Goal: Task Accomplishment & Management: Manage account settings

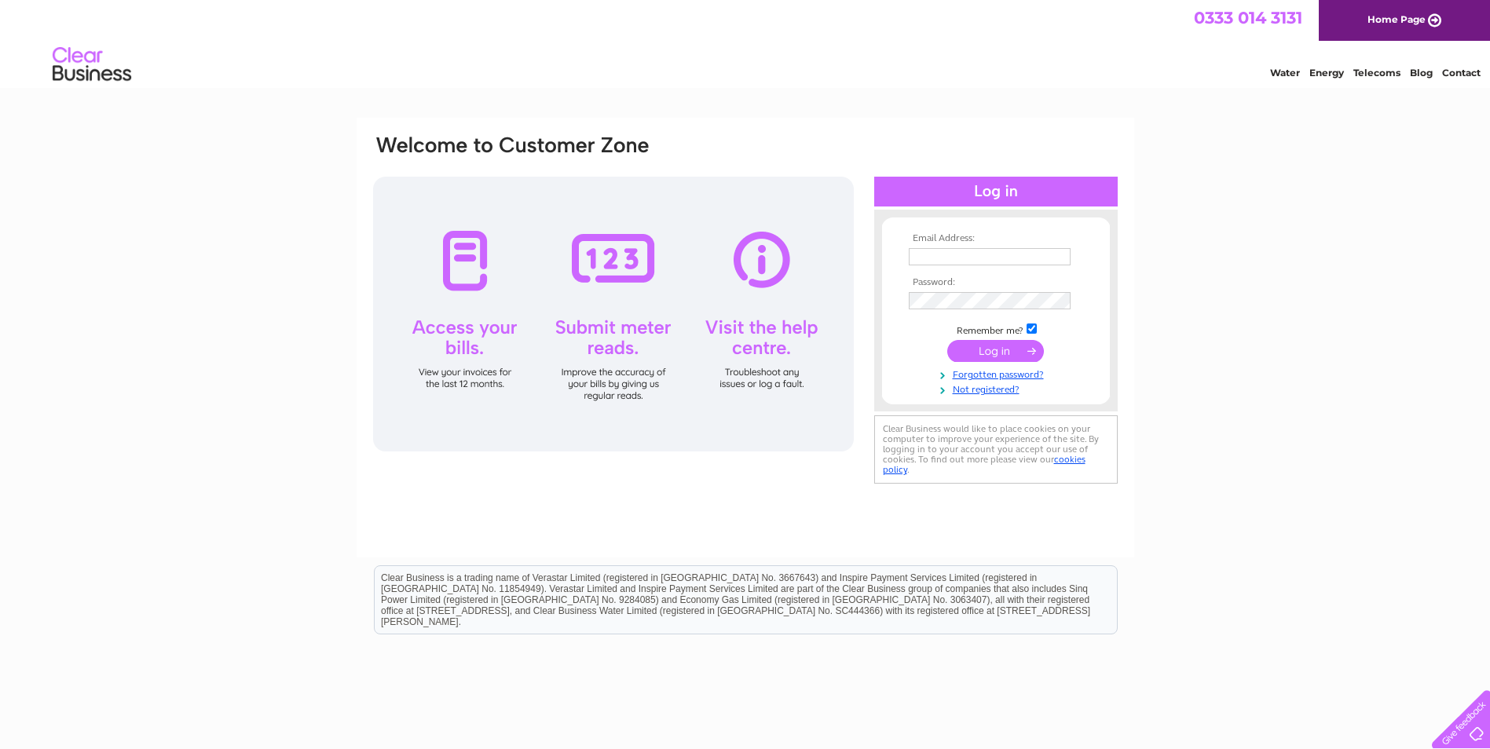
type input "[EMAIL_ADDRESS][DOMAIN_NAME]"
click at [997, 350] on input "submit" at bounding box center [995, 351] width 97 height 22
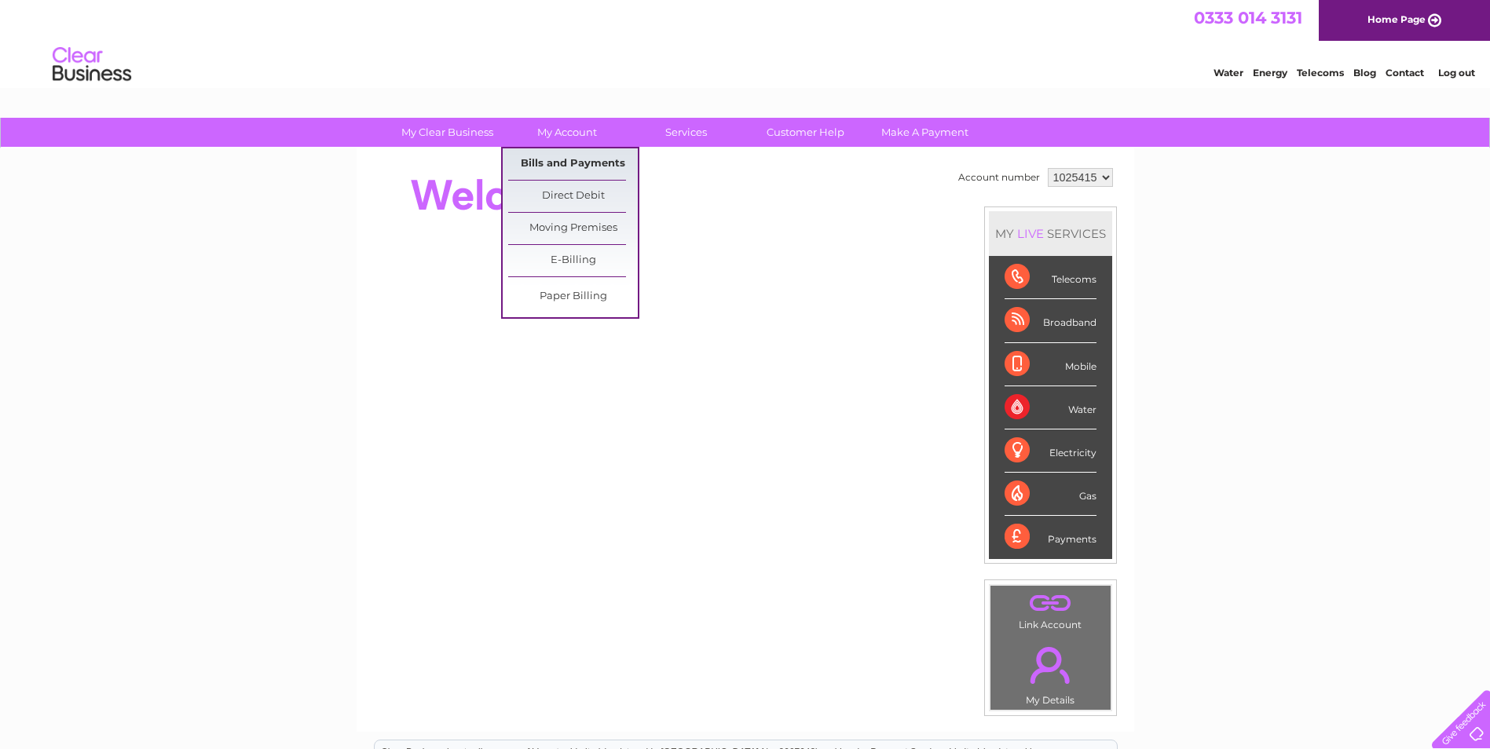
click at [566, 157] on link "Bills and Payments" at bounding box center [573, 163] width 130 height 31
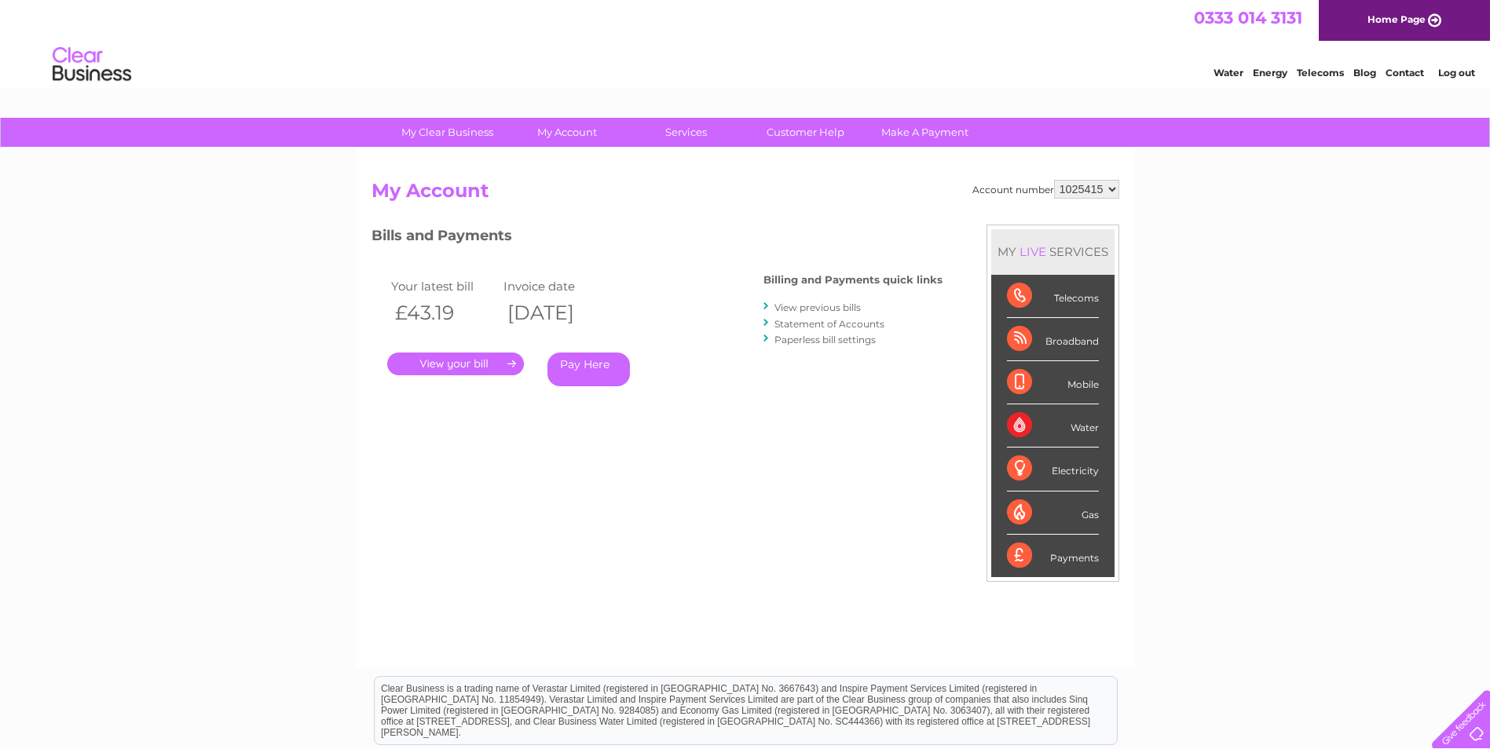
click at [468, 361] on link "." at bounding box center [455, 364] width 137 height 23
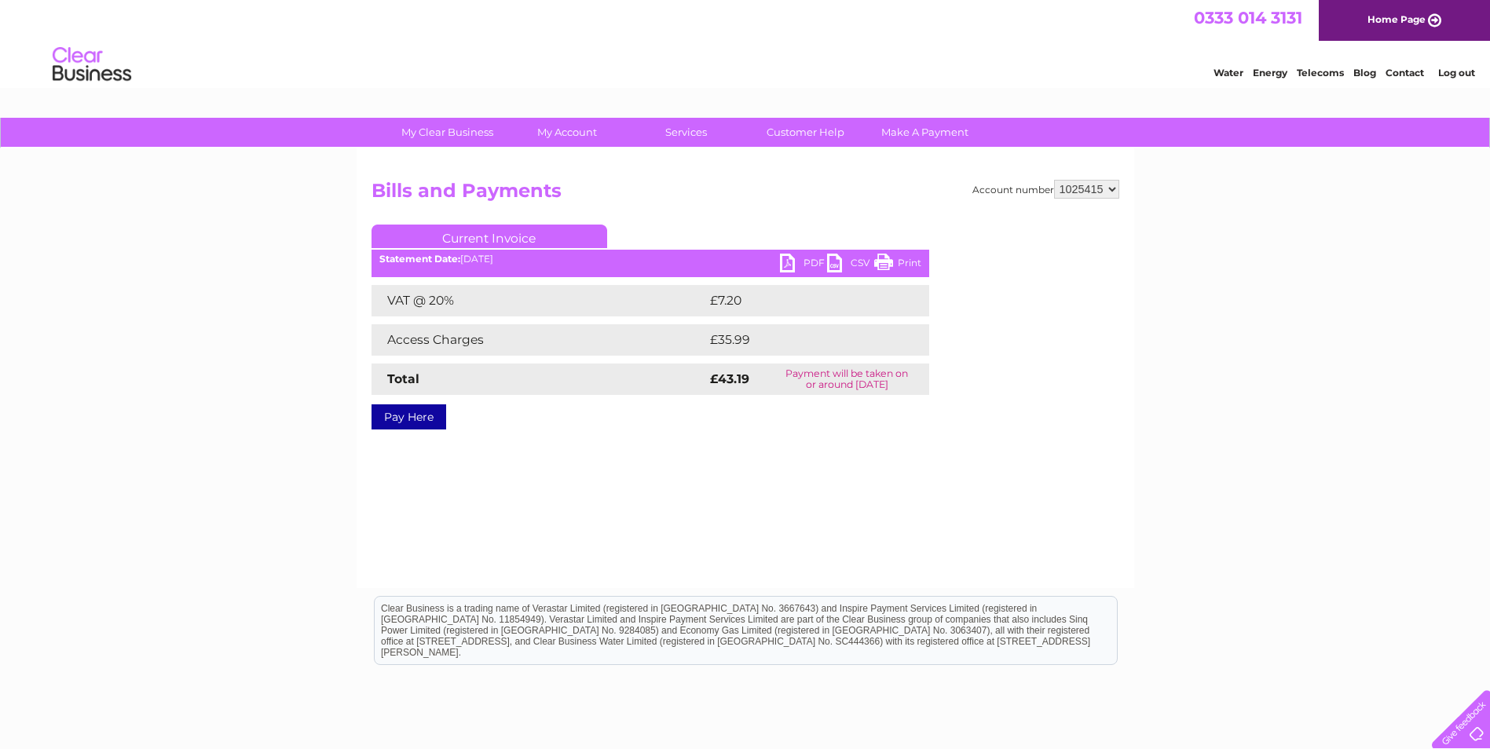
click at [786, 259] on link "PDF" at bounding box center [803, 265] width 47 height 23
click at [1451, 71] on link "Log out" at bounding box center [1456, 73] width 37 height 12
